Goal: Transaction & Acquisition: Subscribe to service/newsletter

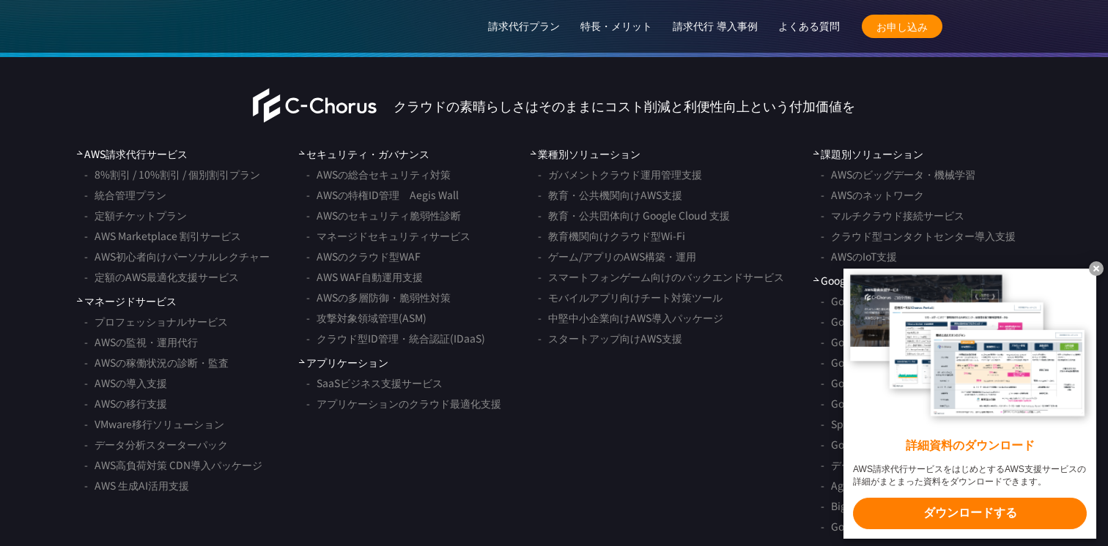
scroll to position [12248, 0]
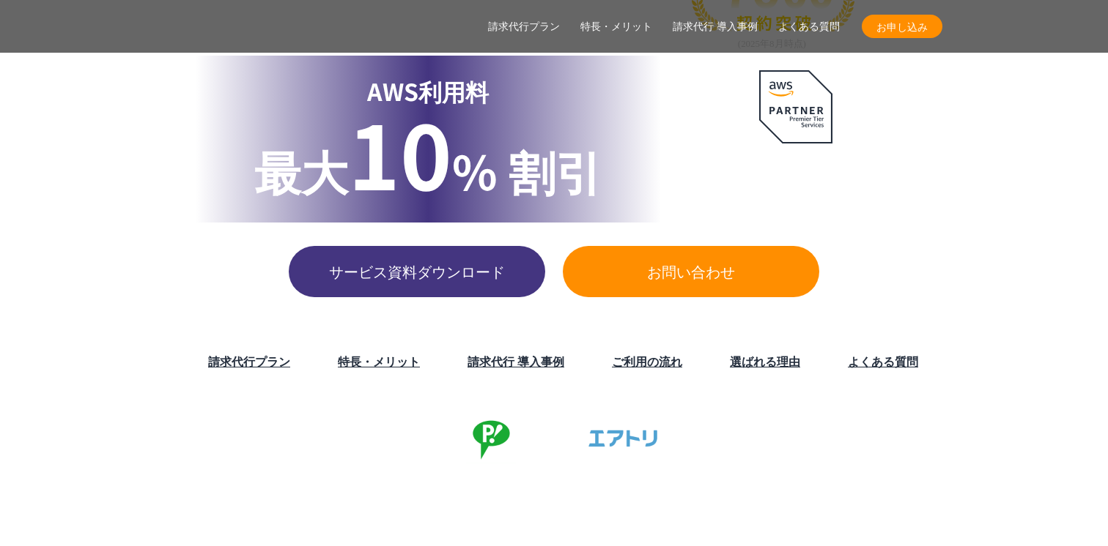
scroll to position [147, 0]
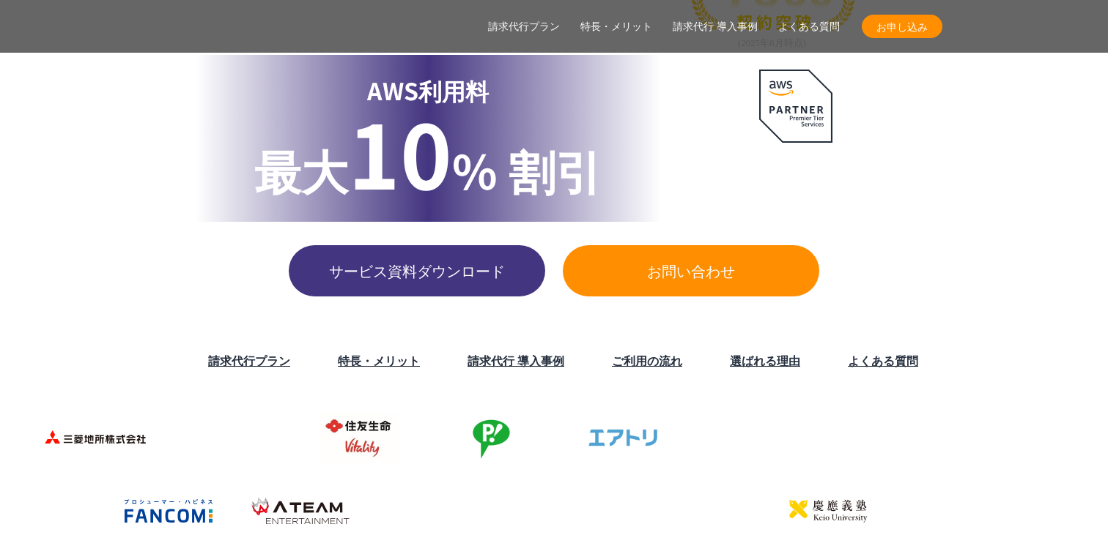
click at [270, 347] on li "請求代行プラン" at bounding box center [240, 360] width 130 height 32
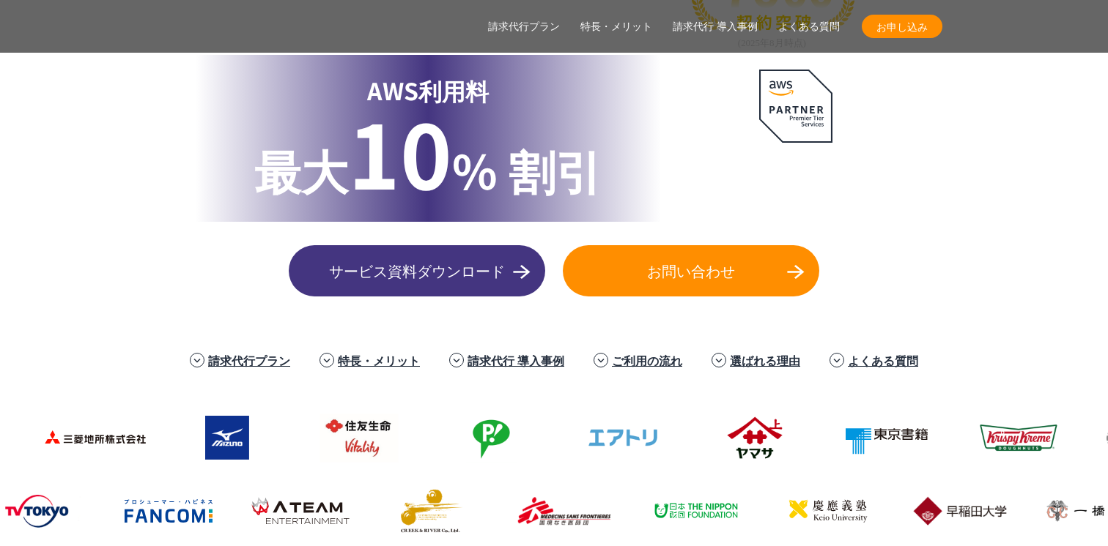
click at [278, 366] on link "請求代行プラン" at bounding box center [249, 361] width 82 height 18
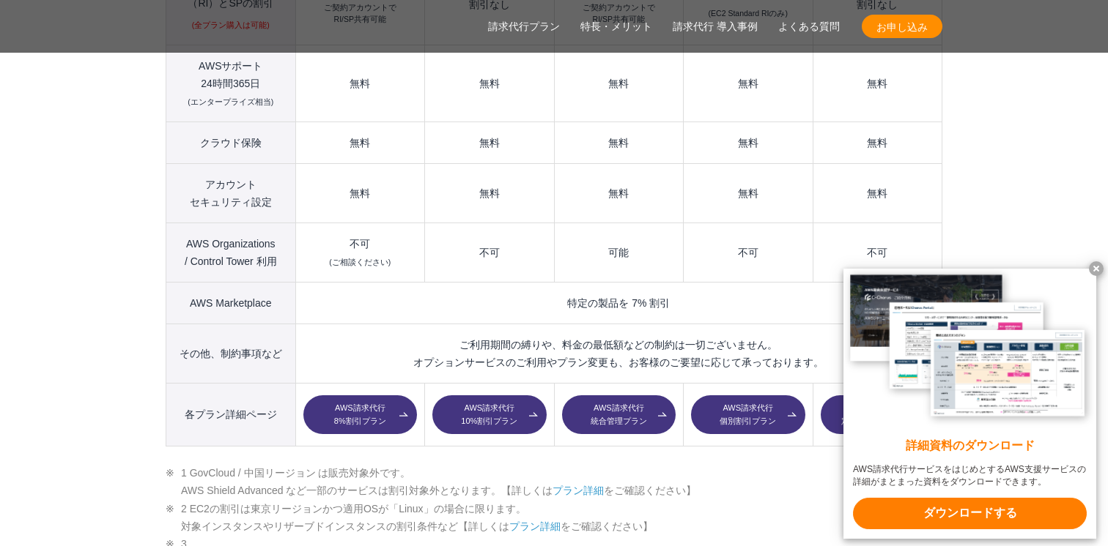
scroll to position [2112, 0]
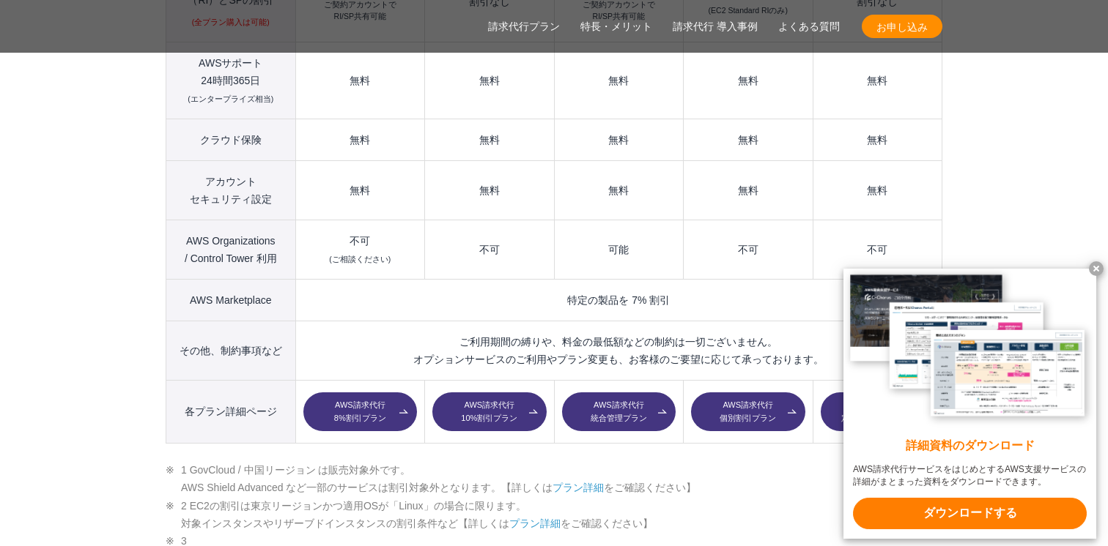
click at [484, 393] on link "AWS請求代行 10%割引プラン" at bounding box center [489, 413] width 114 height 40
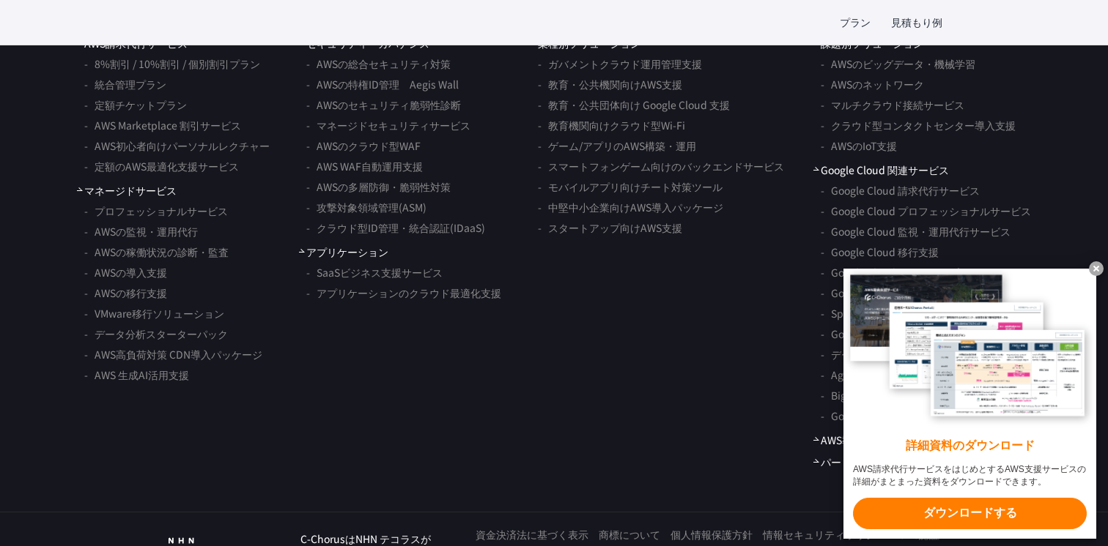
scroll to position [4749, 0]
